Goal: Find specific page/section: Find specific page/section

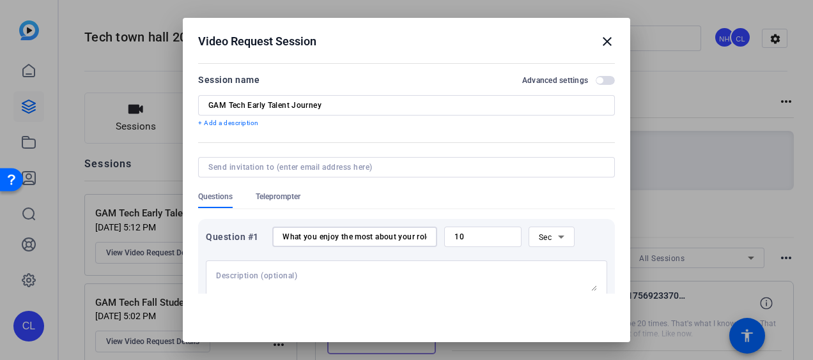
scroll to position [128, 0]
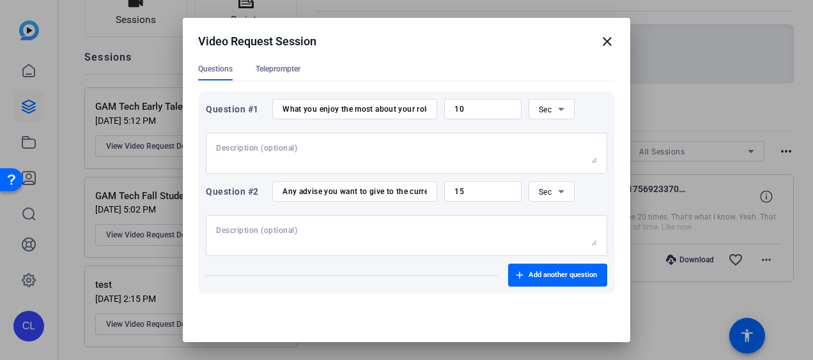
click at [600, 41] on mat-icon "close" at bounding box center [607, 41] width 15 height 15
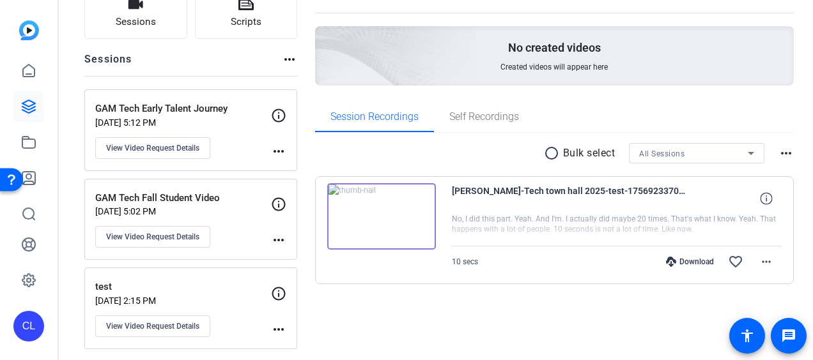
scroll to position [107, 0]
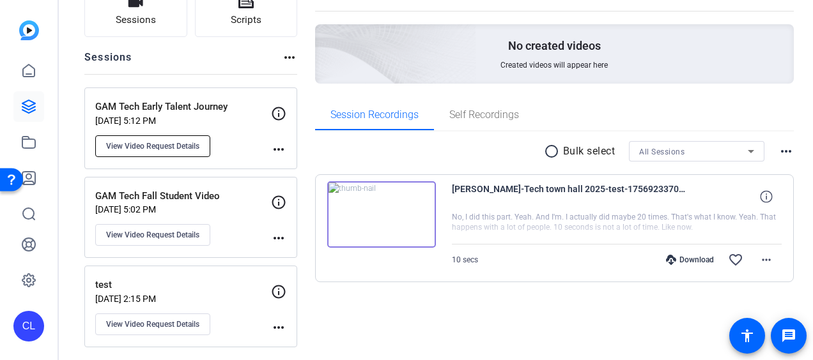
click at [177, 146] on span "View Video Request Details" at bounding box center [152, 146] width 93 height 10
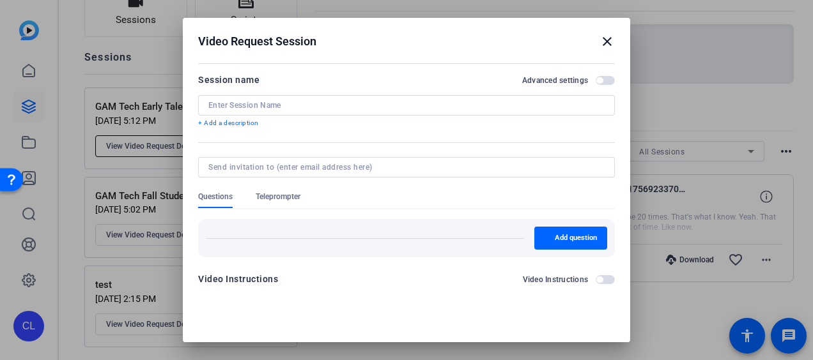
type input "GAM Tech Early Talent Journey"
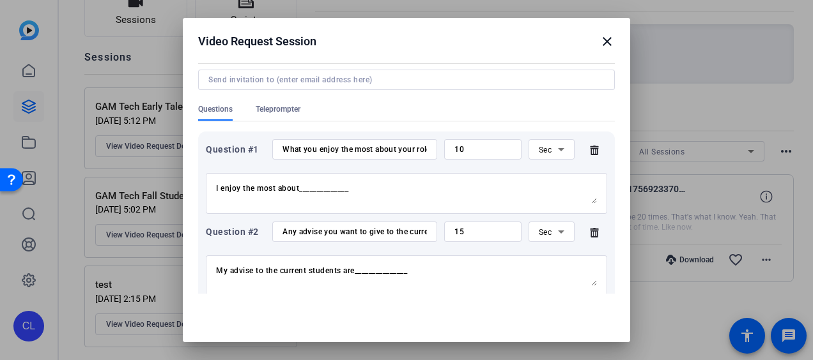
scroll to position [0, 0]
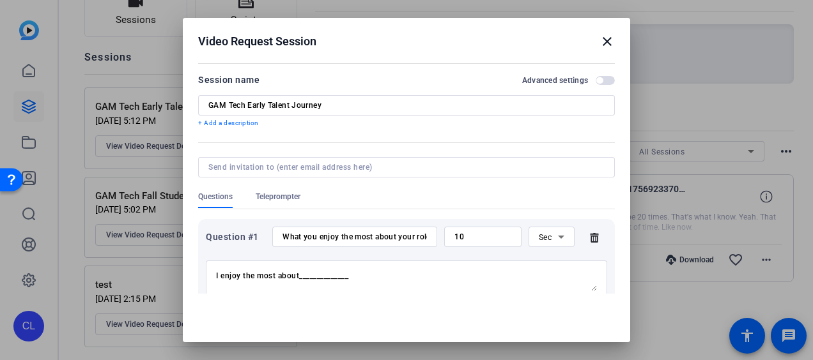
click at [601, 42] on mat-icon "close" at bounding box center [607, 41] width 15 height 15
